Goal: Transaction & Acquisition: Purchase product/service

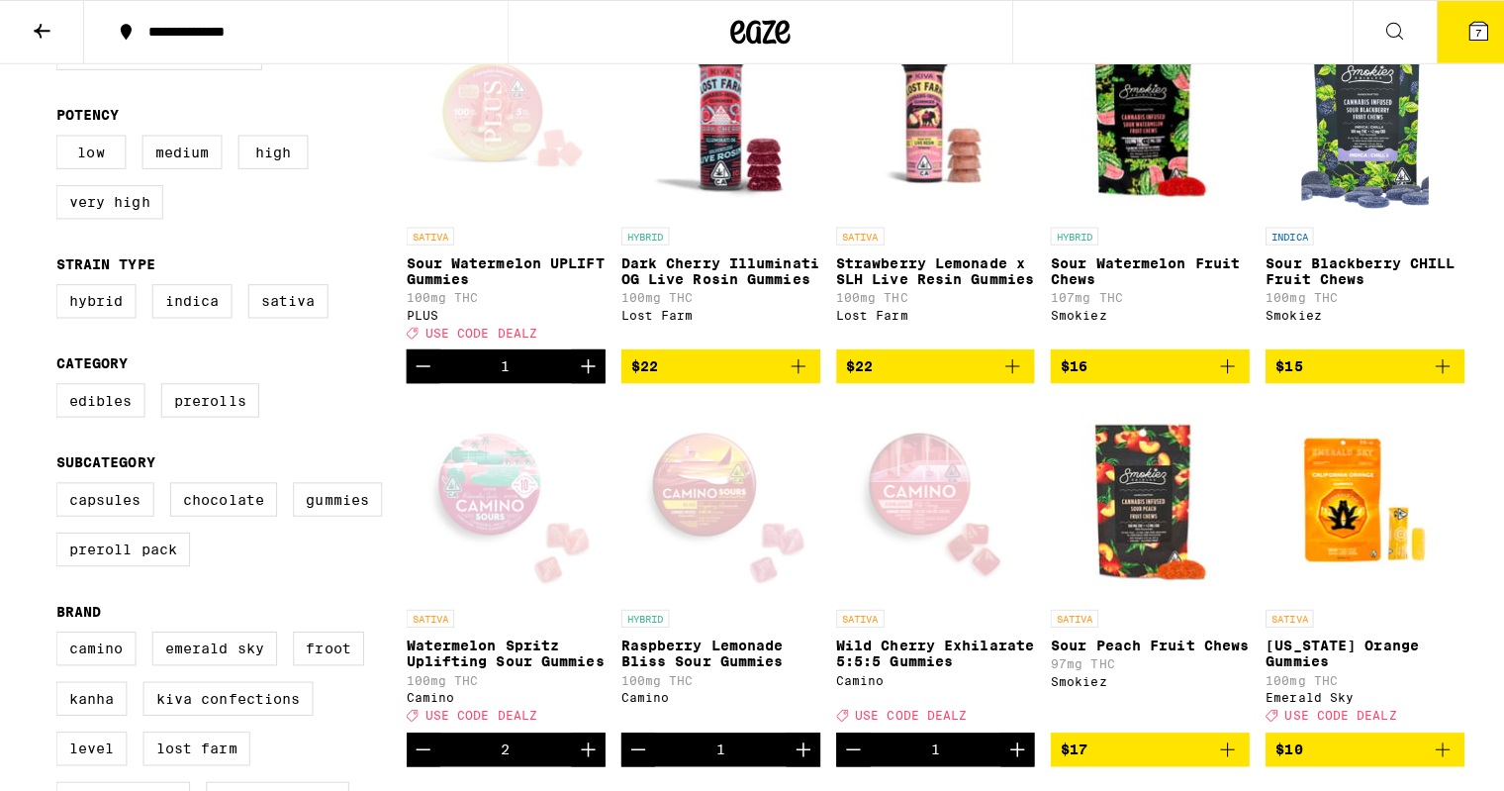
scroll to position [250, 0]
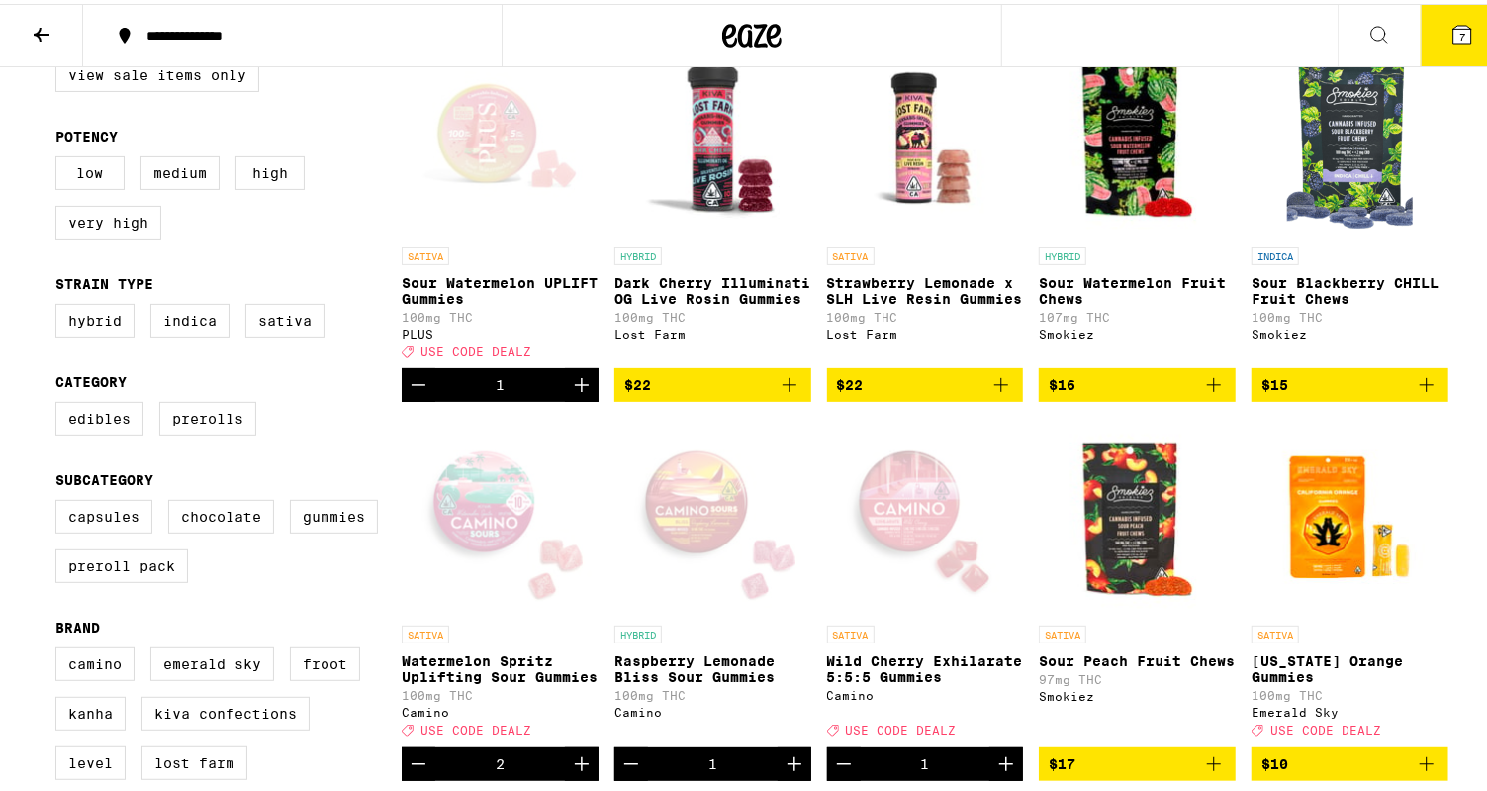
click at [1454, 30] on icon at bounding box center [1463, 31] width 18 height 18
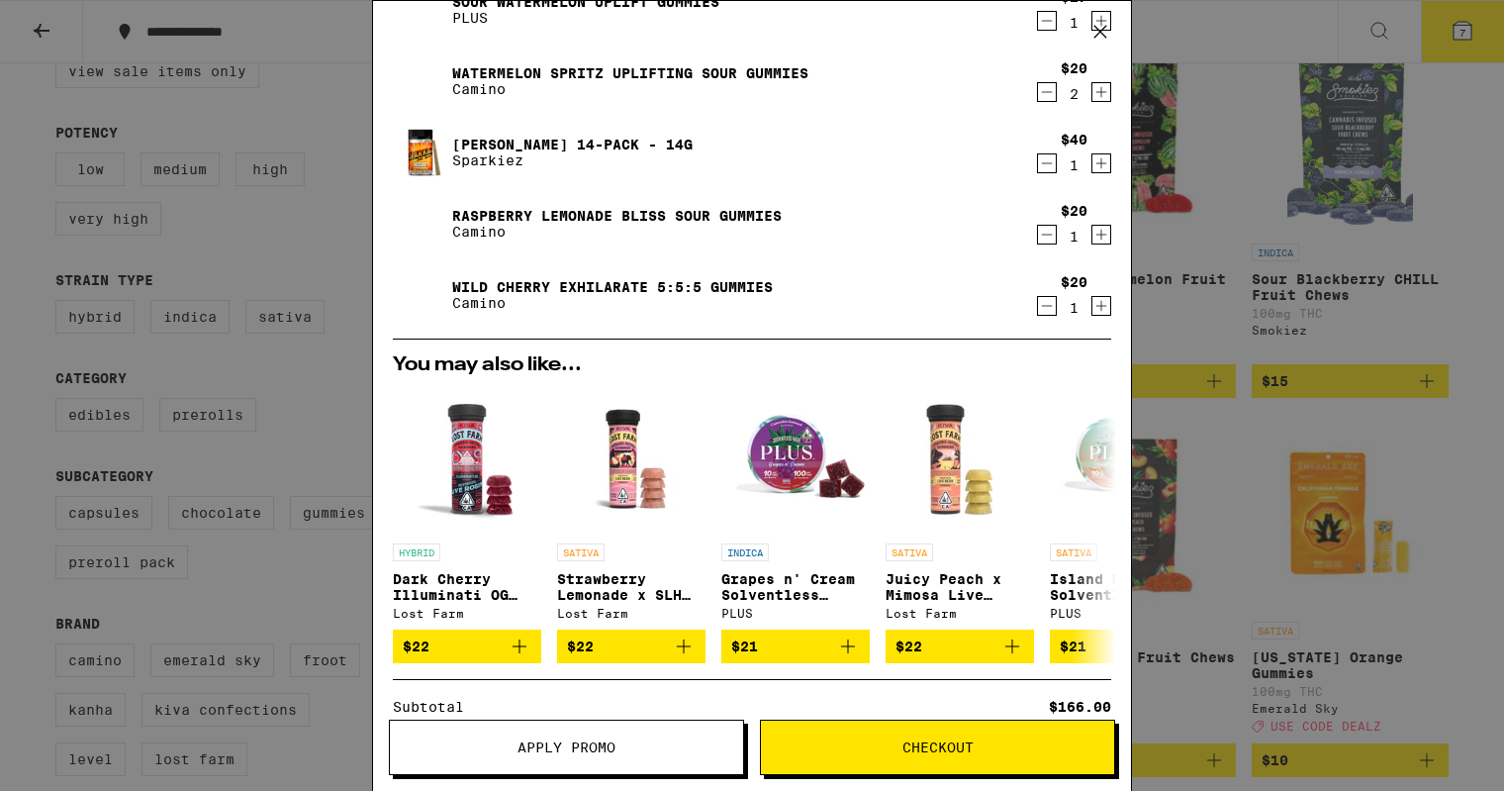
scroll to position [146, 0]
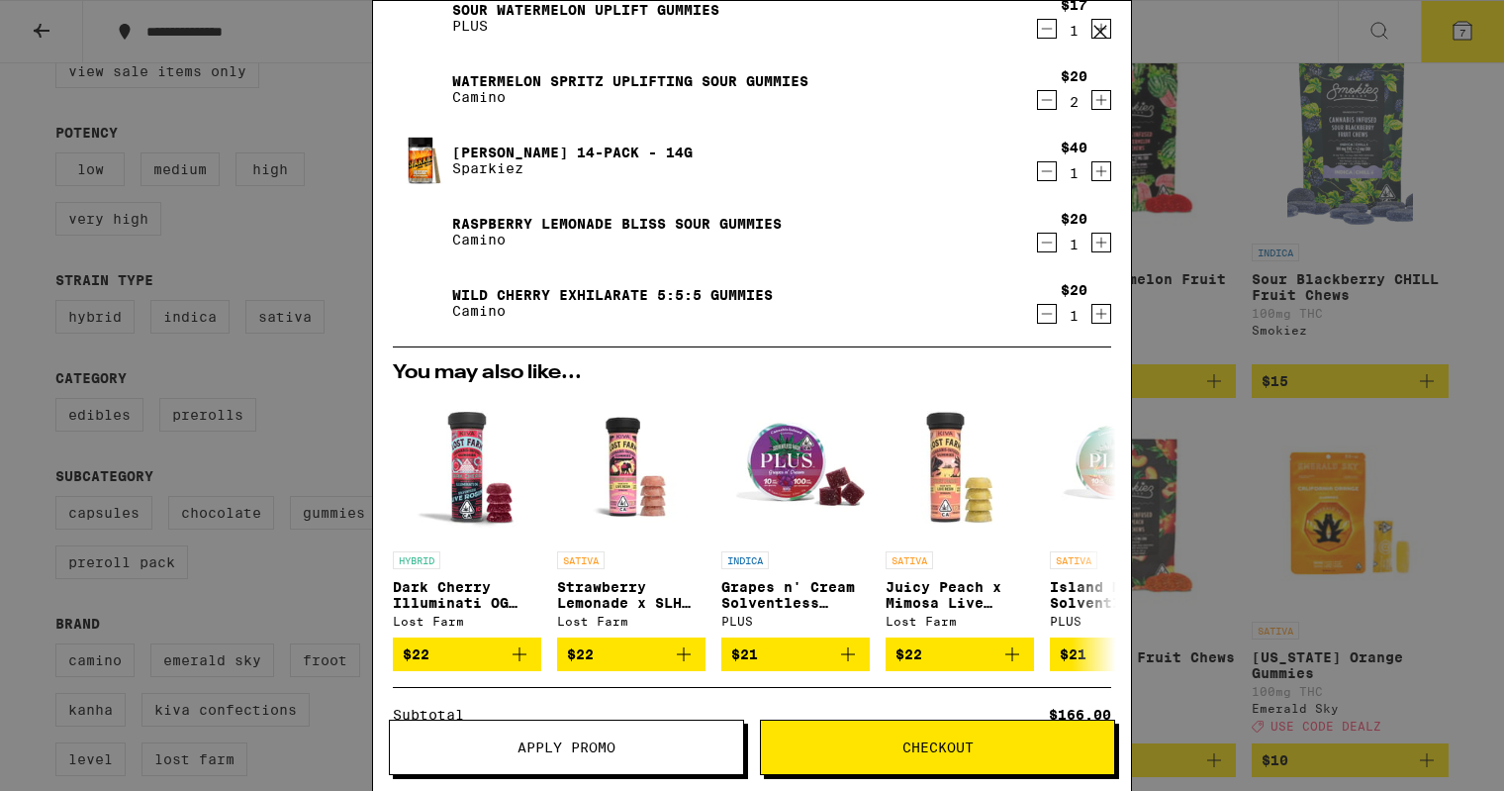
click at [1038, 314] on icon "Decrement" at bounding box center [1047, 314] width 18 height 24
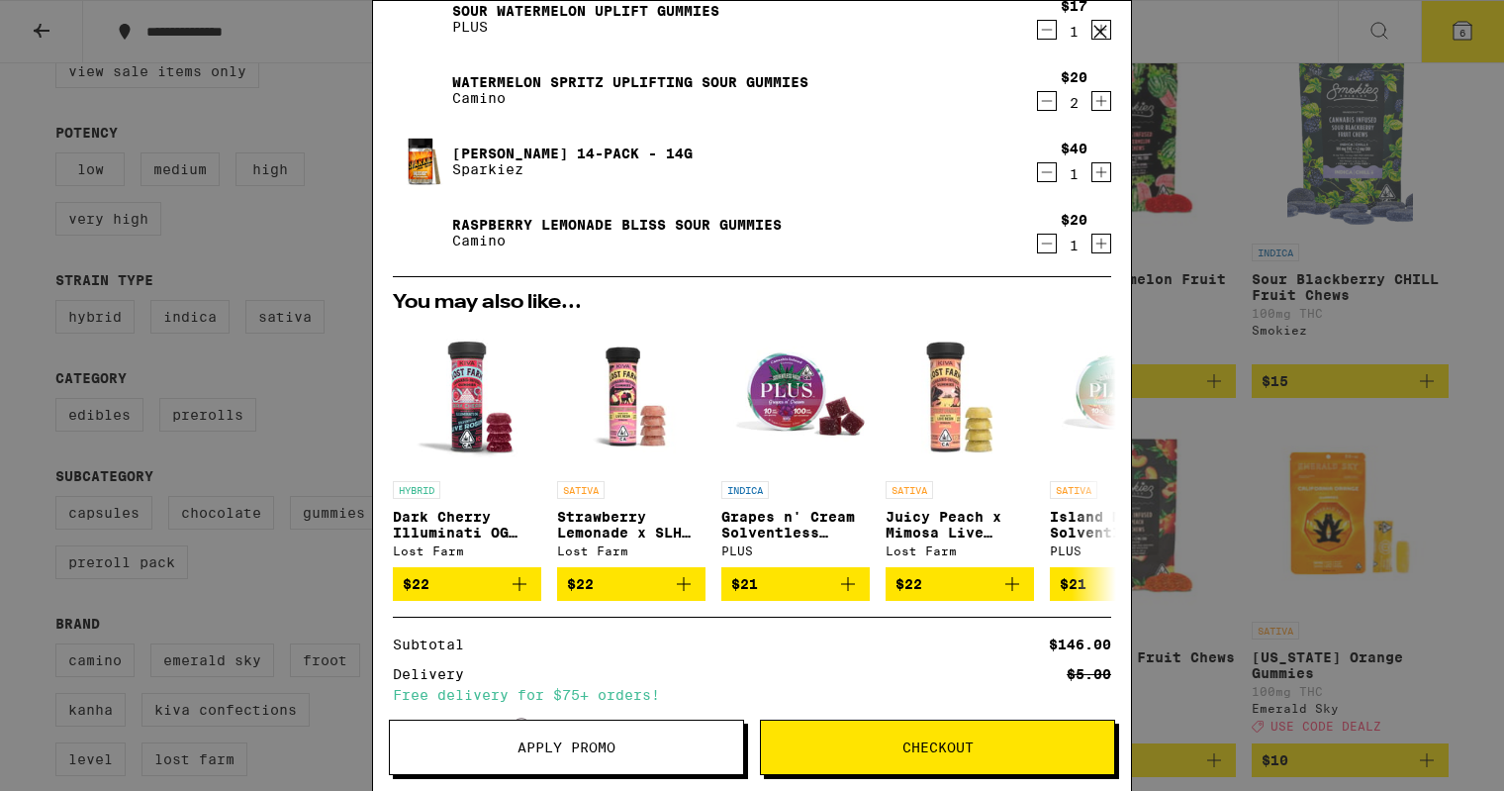
scroll to position [0, 0]
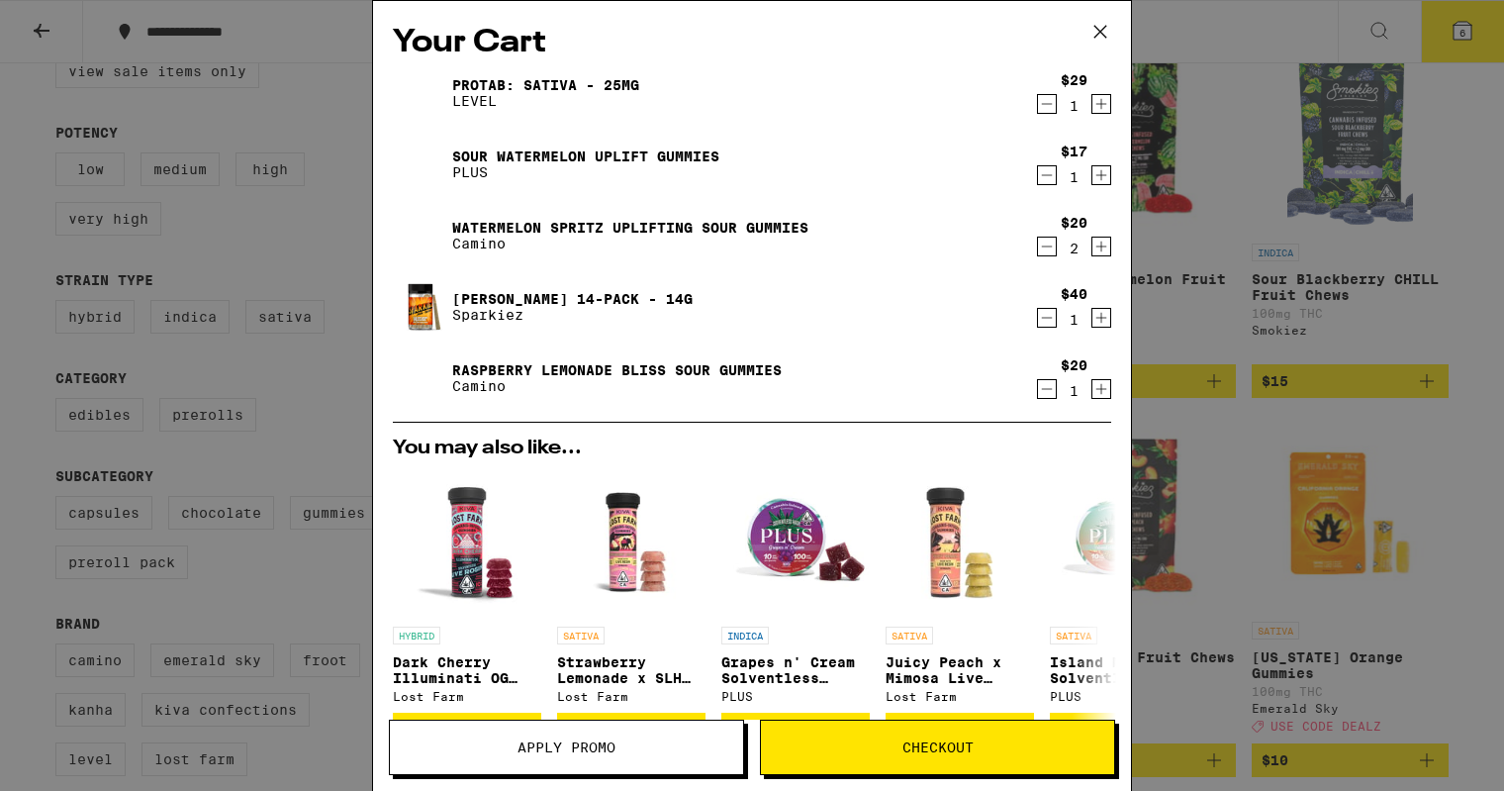
click at [1096, 176] on icon "Increment" at bounding box center [1101, 175] width 11 height 11
click at [936, 748] on span "Checkout" at bounding box center [937, 747] width 71 height 14
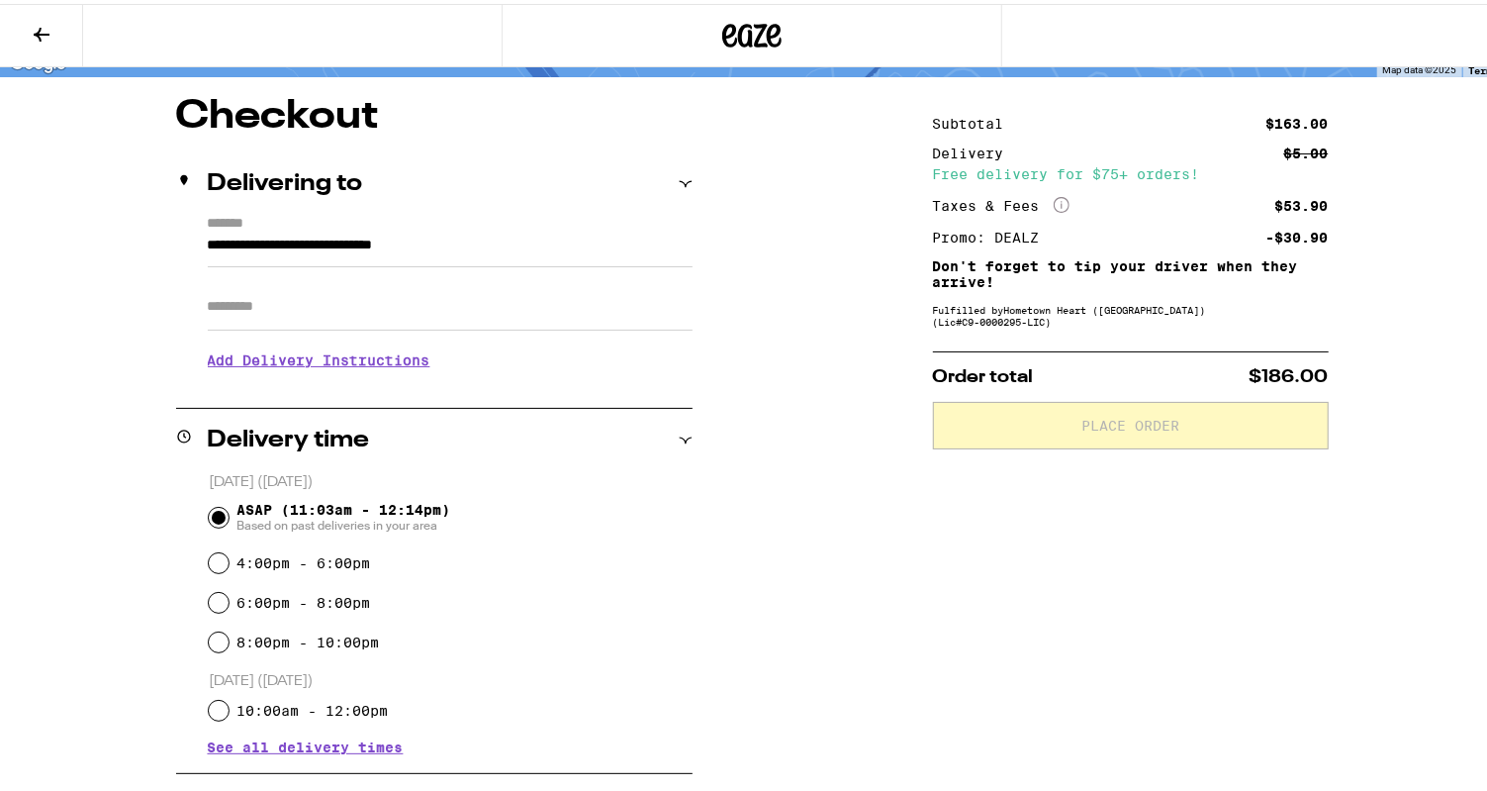
scroll to position [150, 0]
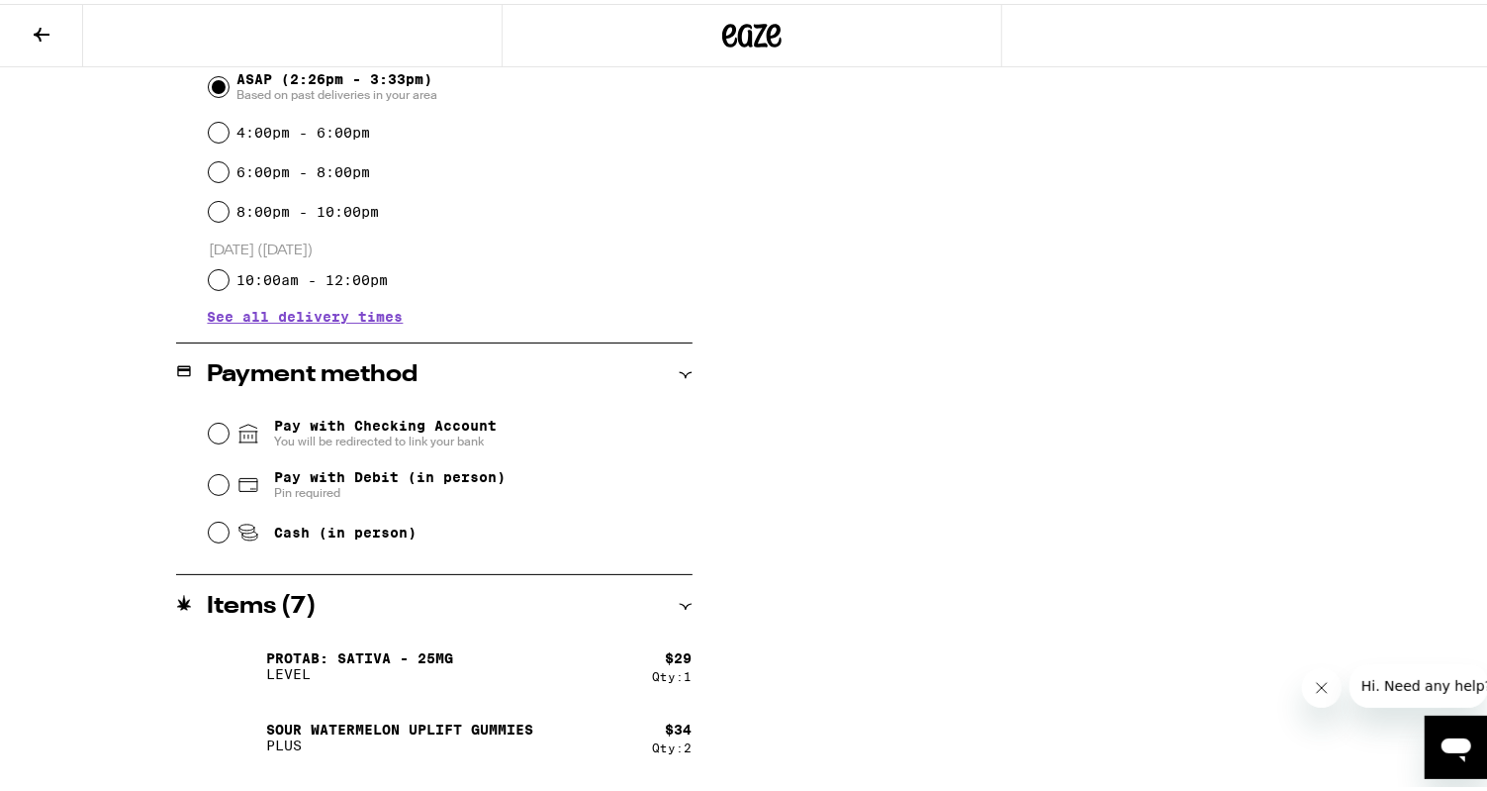
scroll to position [579, 0]
click at [209, 527] on input "Cash (in person)" at bounding box center [219, 527] width 20 height 20
radio input "true"
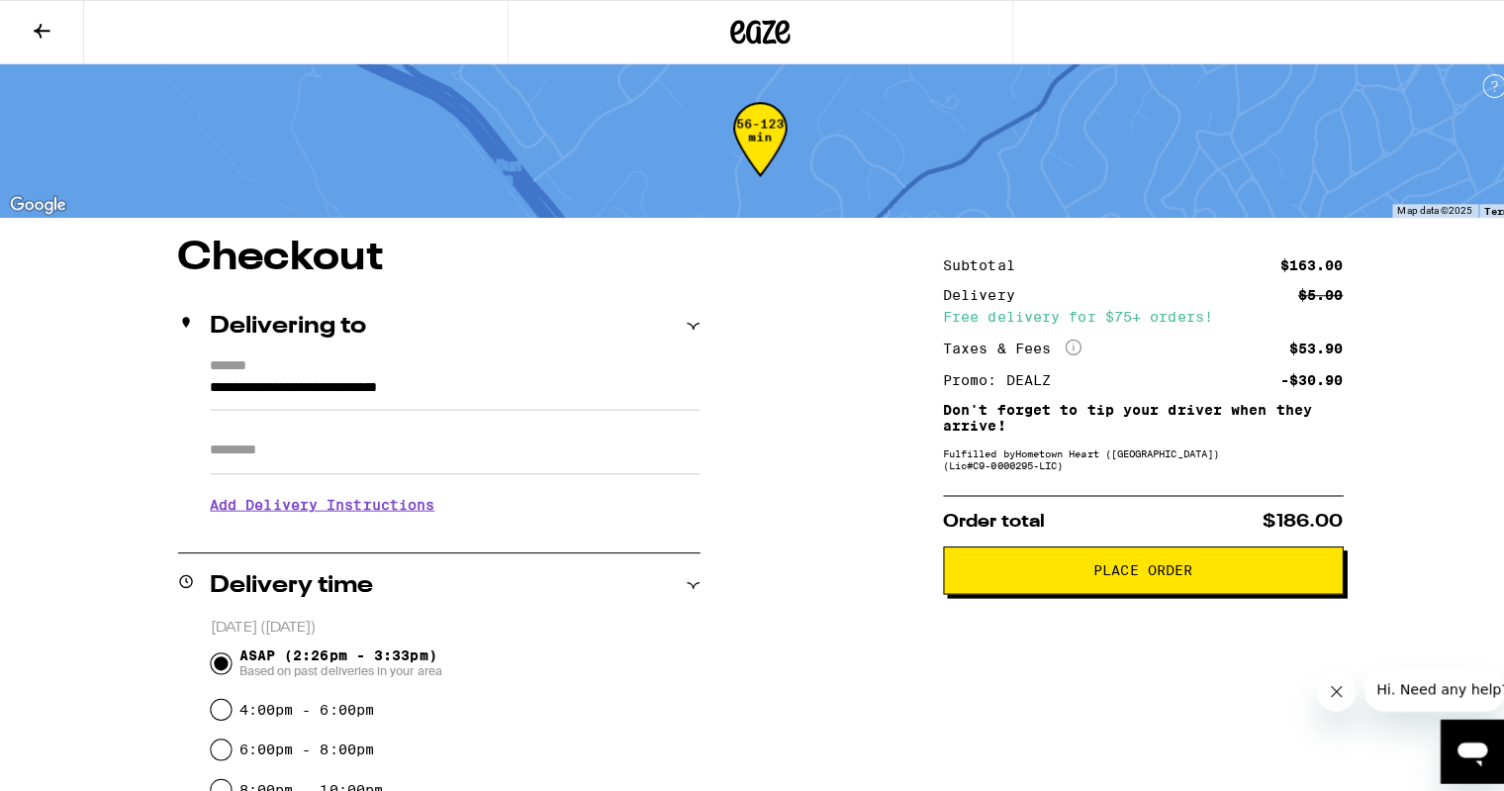
scroll to position [0, 0]
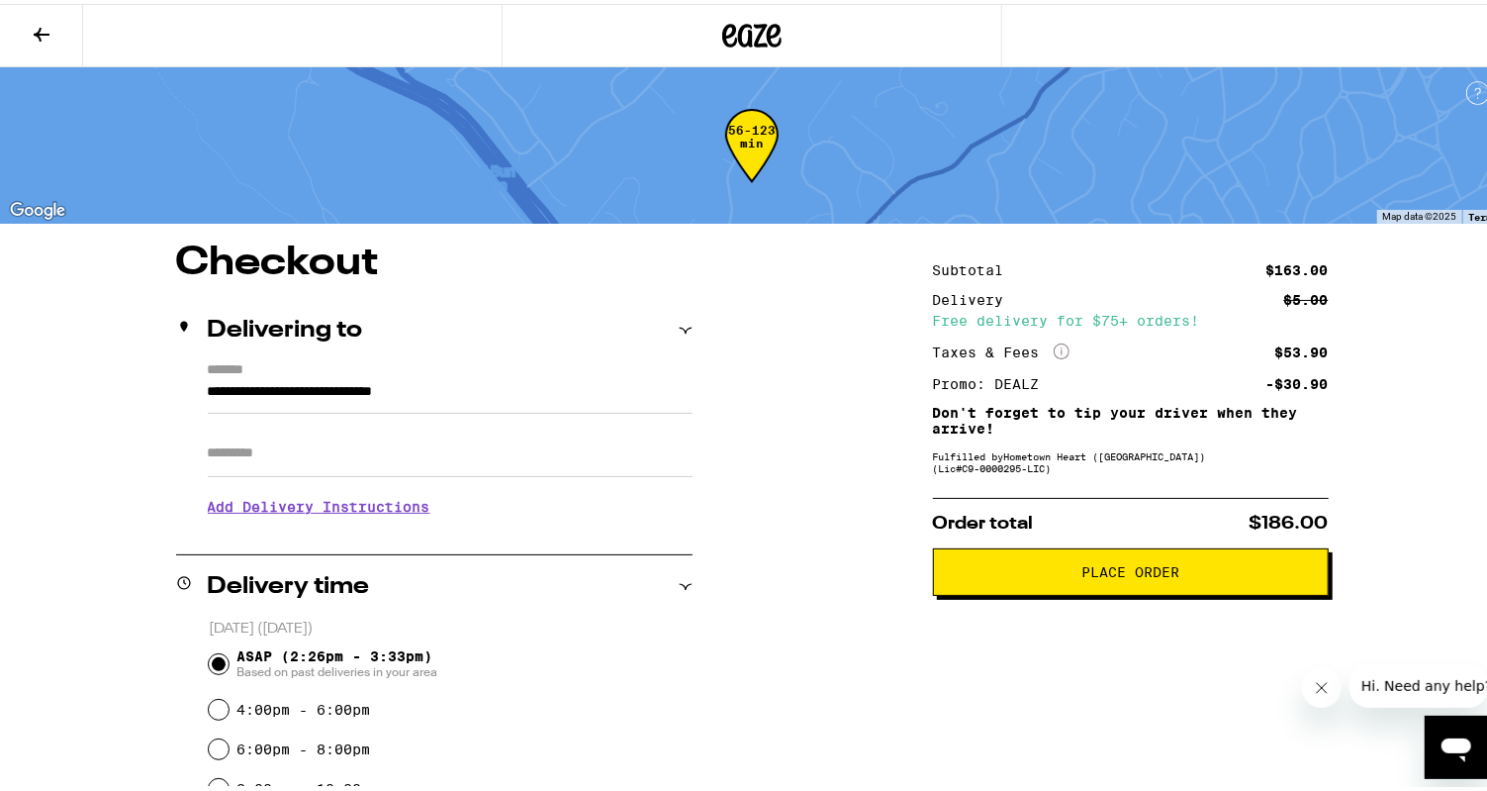
click at [1120, 575] on span "Place Order" at bounding box center [1131, 568] width 98 height 14
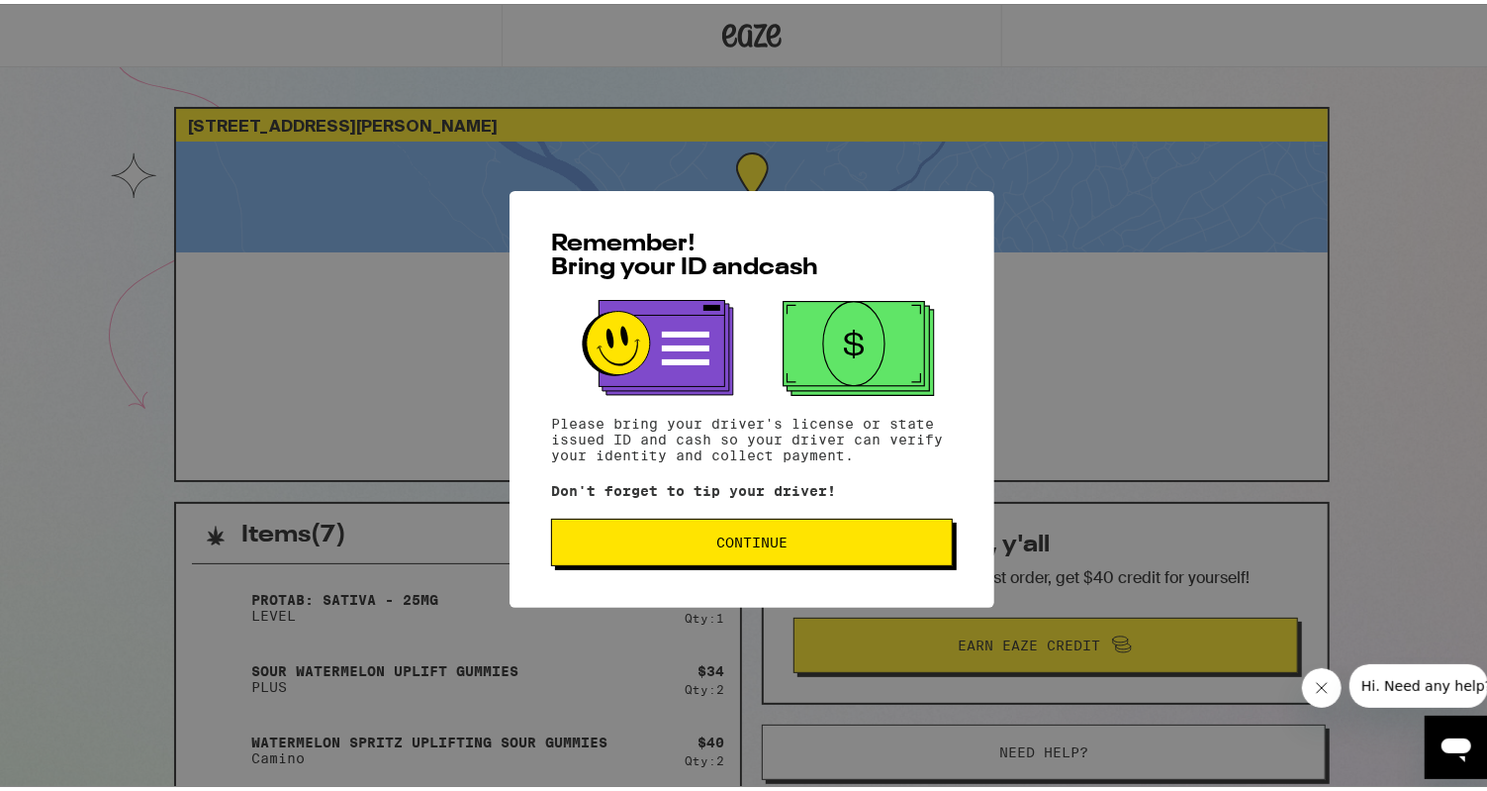
click at [756, 540] on span "Continue" at bounding box center [751, 538] width 71 height 14
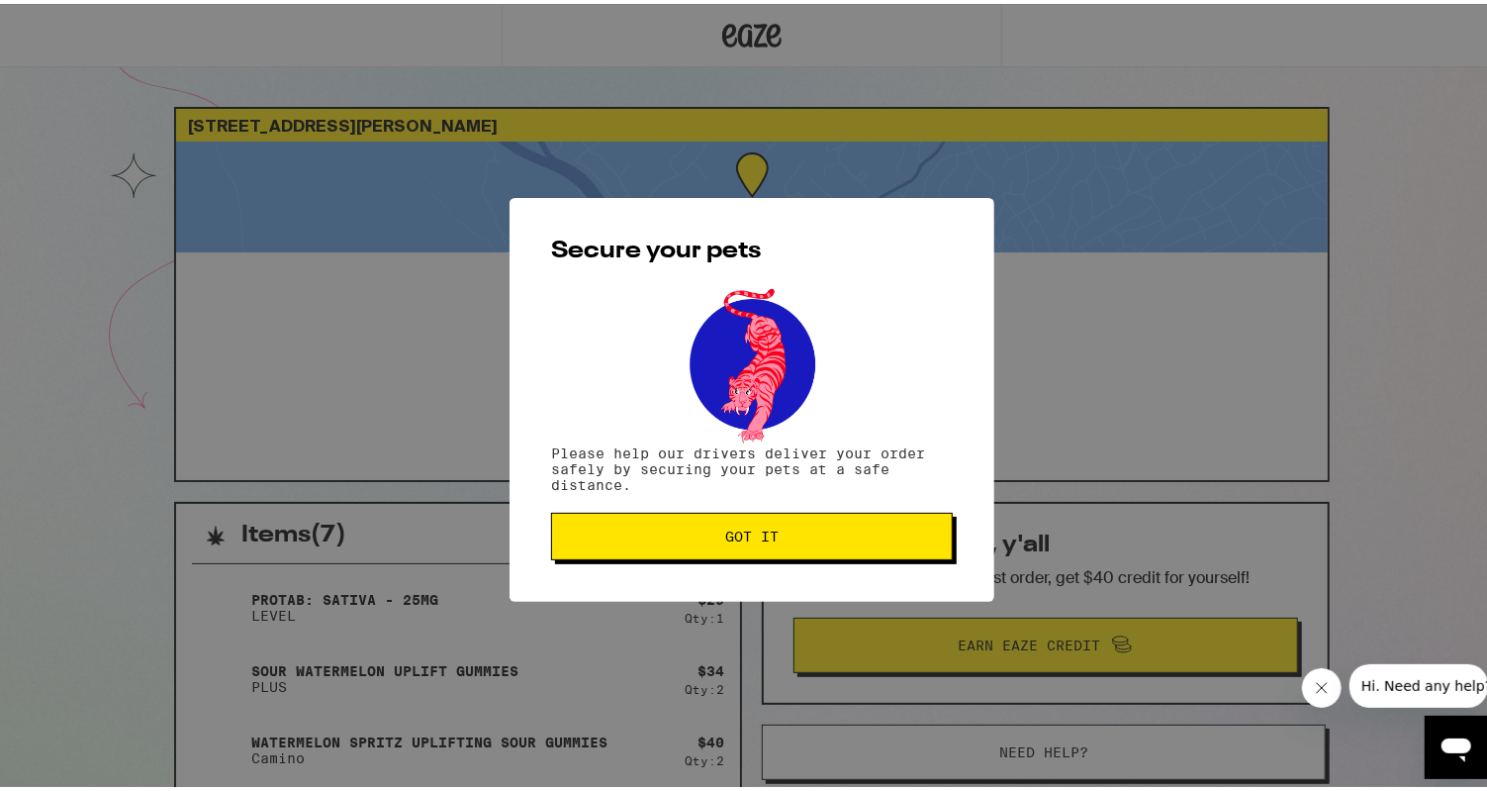
click at [754, 535] on span "Got it" at bounding box center [751, 532] width 53 height 14
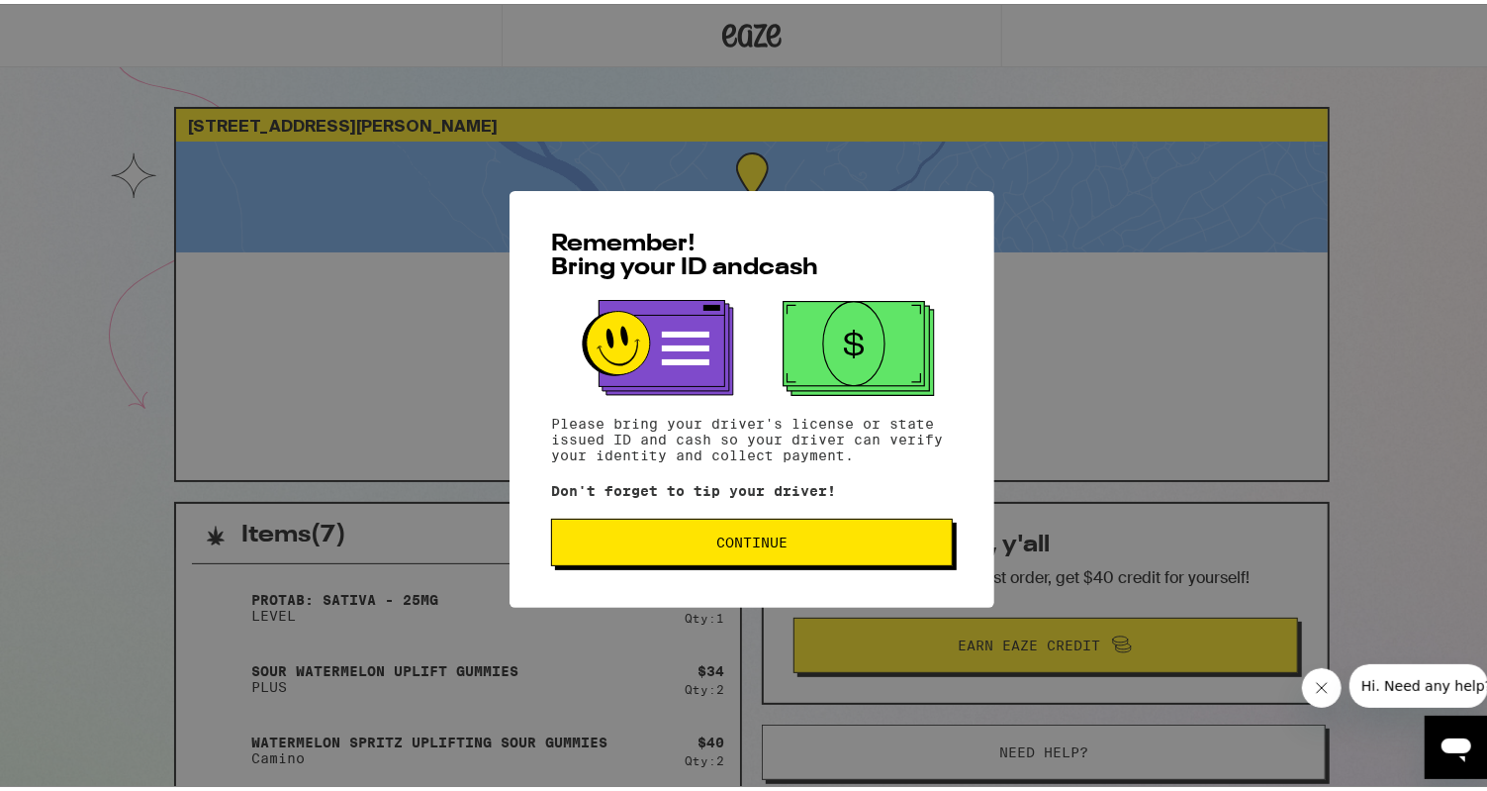
click at [757, 541] on span "Continue" at bounding box center [751, 538] width 71 height 14
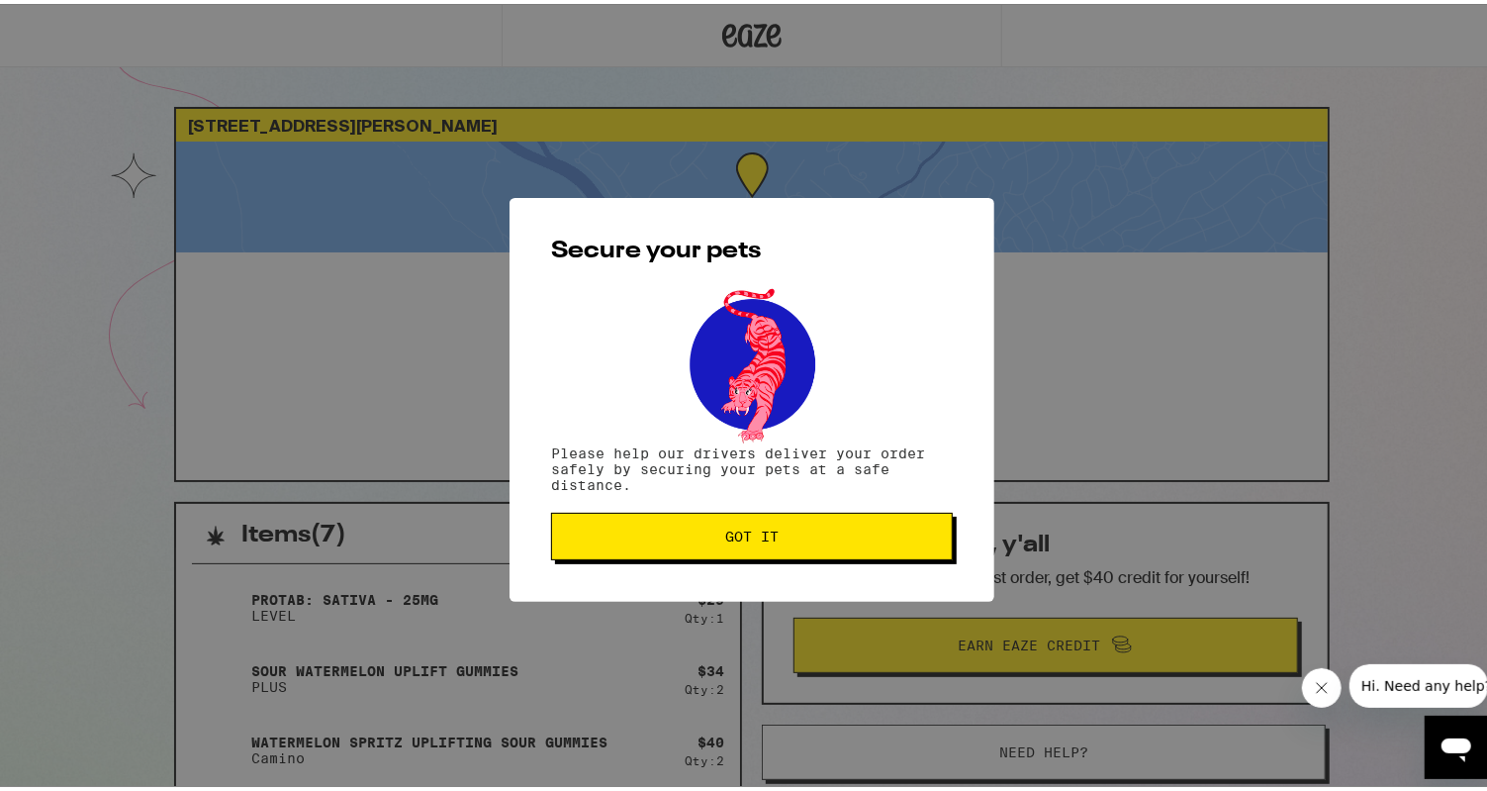
click at [757, 539] on span "Got it" at bounding box center [751, 532] width 53 height 14
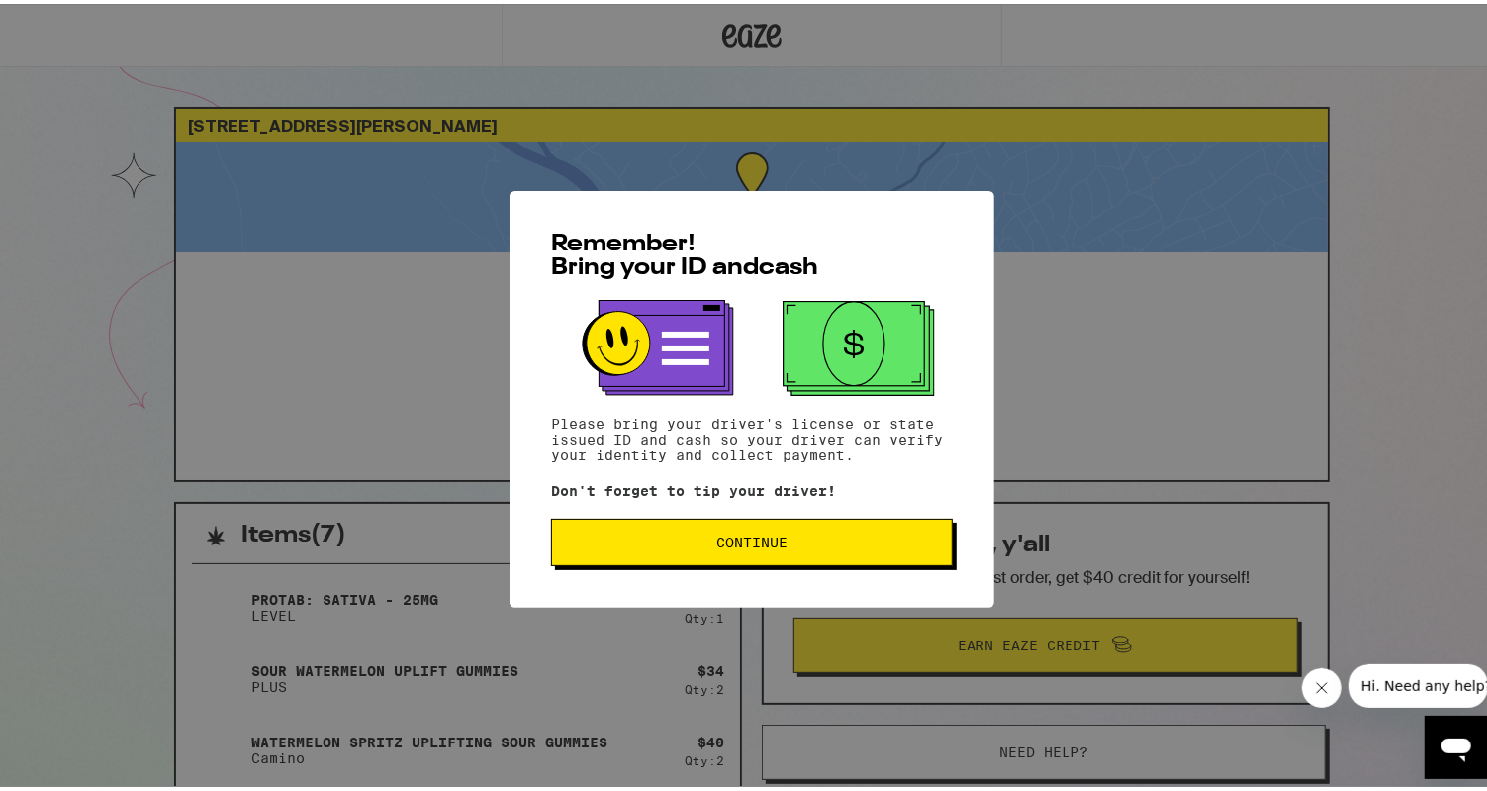
click at [825, 544] on span "Continue" at bounding box center [752, 538] width 368 height 14
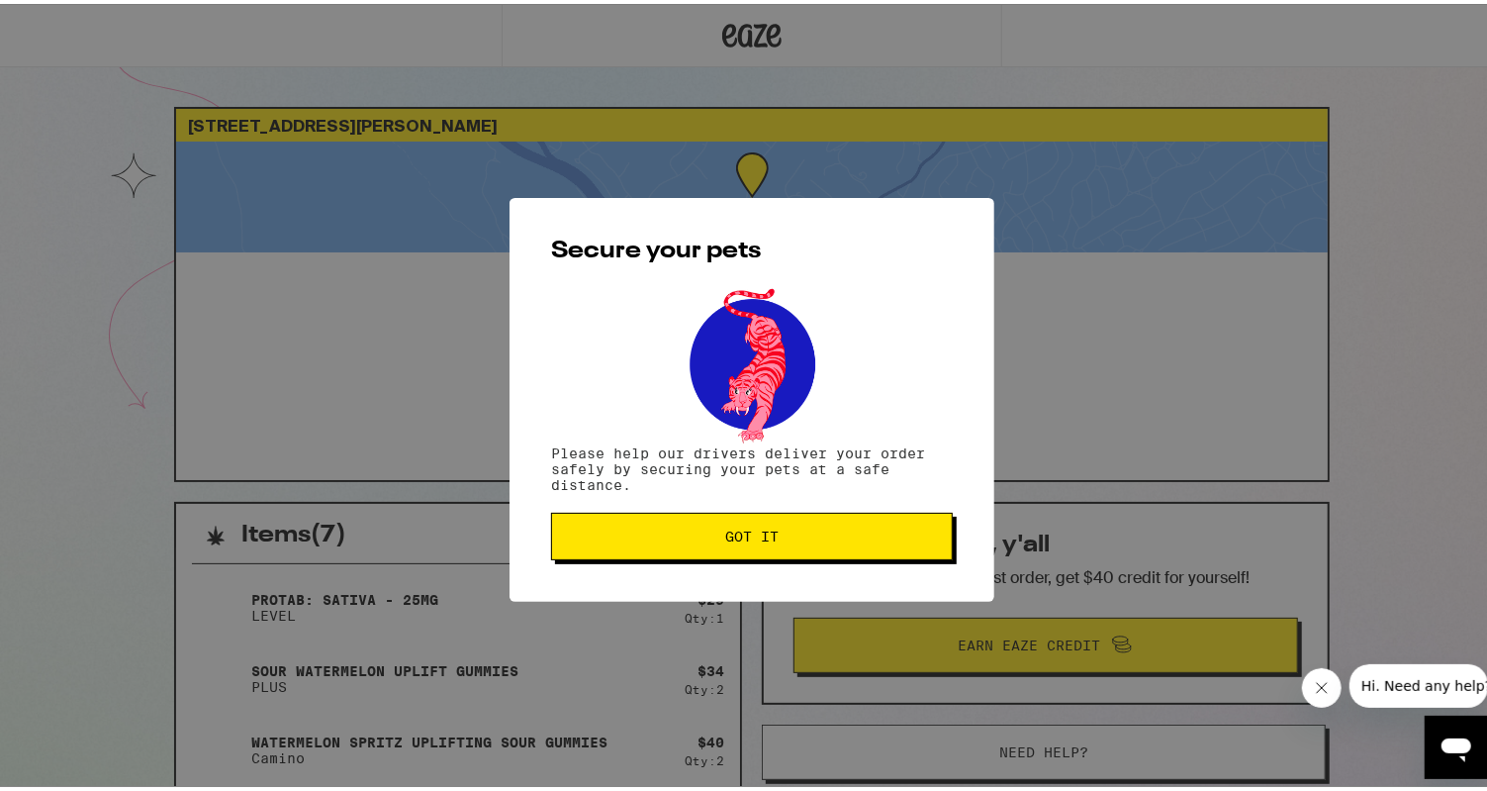
click at [740, 531] on span "Got it" at bounding box center [751, 532] width 53 height 14
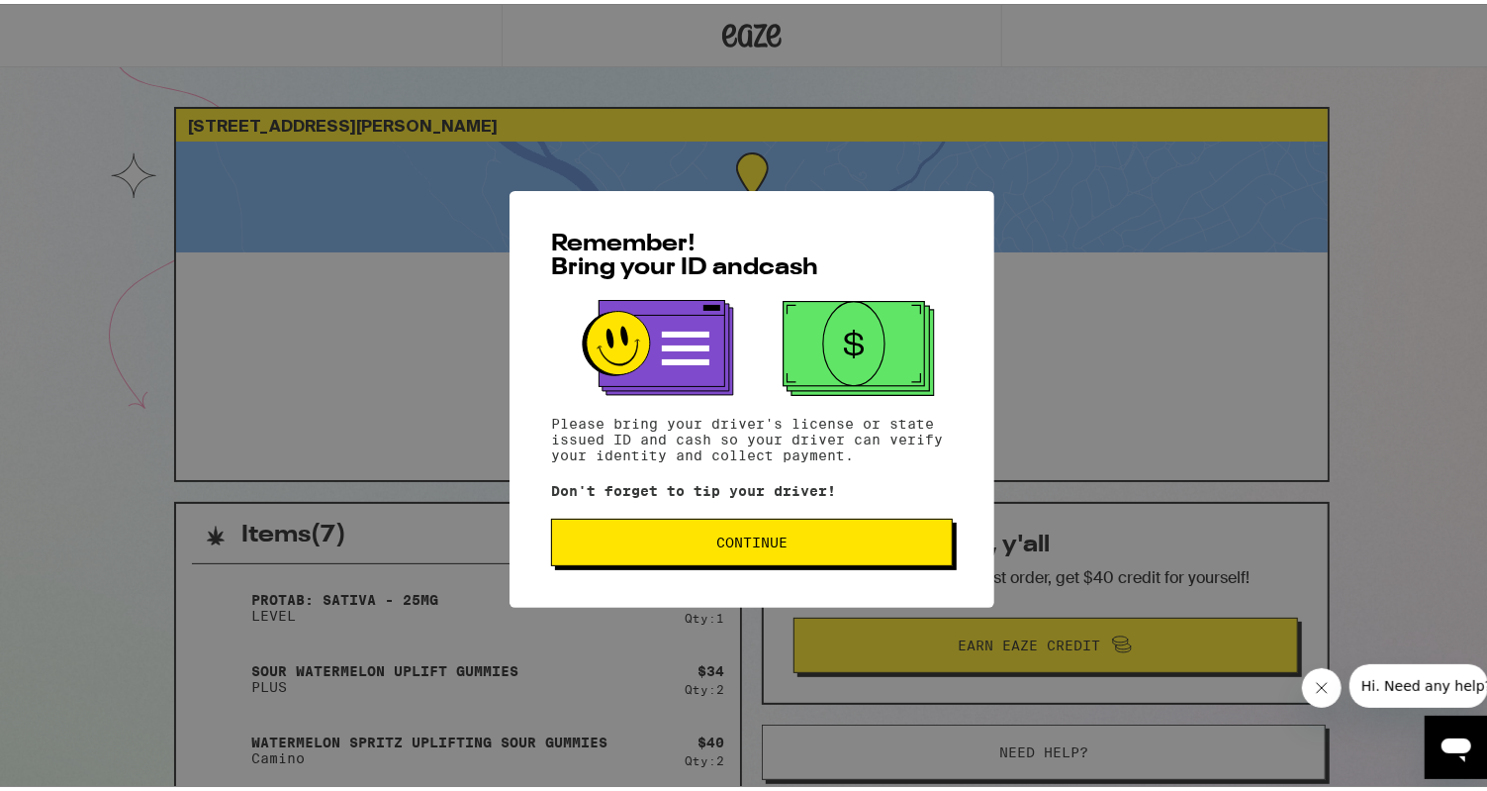
click at [733, 545] on span "Continue" at bounding box center [751, 538] width 71 height 14
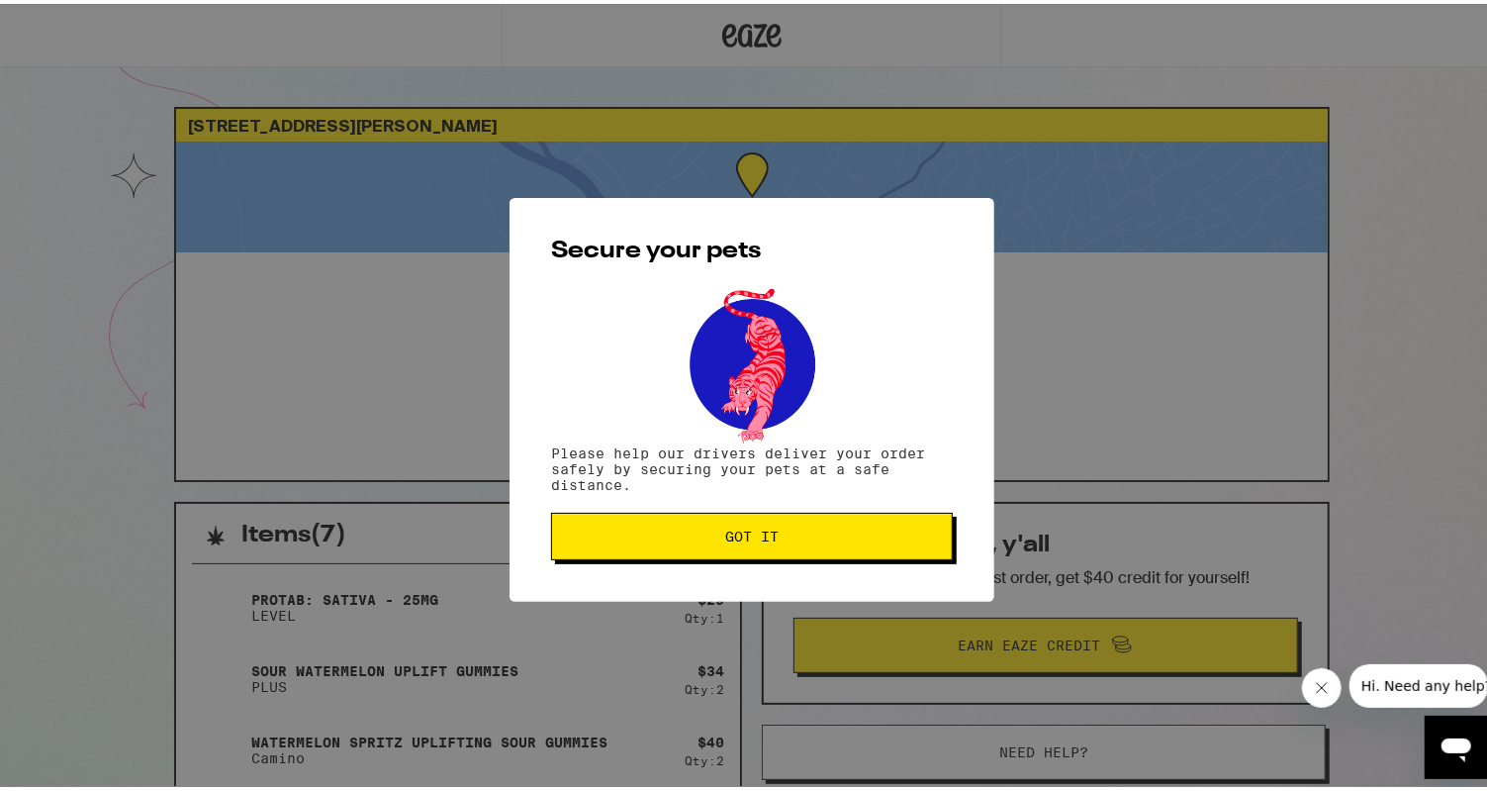
click at [733, 545] on button "Got it" at bounding box center [752, 532] width 402 height 47
